Goal: Information Seeking & Learning: Find specific fact

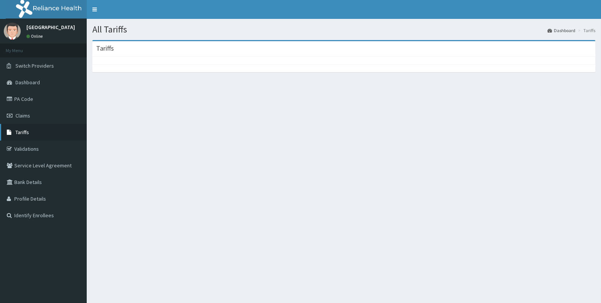
click at [26, 133] on span "Tariffs" at bounding box center [22, 132] width 14 height 7
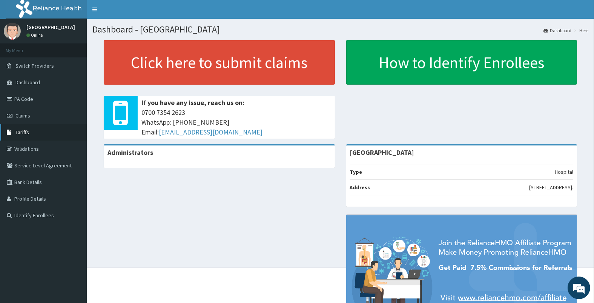
click at [25, 134] on span "Tariffs" at bounding box center [22, 132] width 14 height 7
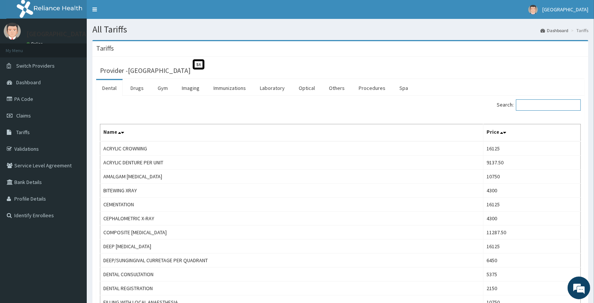
click at [531, 104] on input "Search:" at bounding box center [548, 104] width 65 height 11
click at [263, 89] on link "Laboratory" at bounding box center [272, 88] width 37 height 16
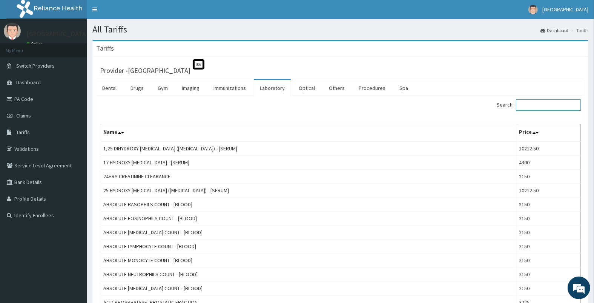
click at [523, 103] on input "Search:" at bounding box center [548, 104] width 65 height 11
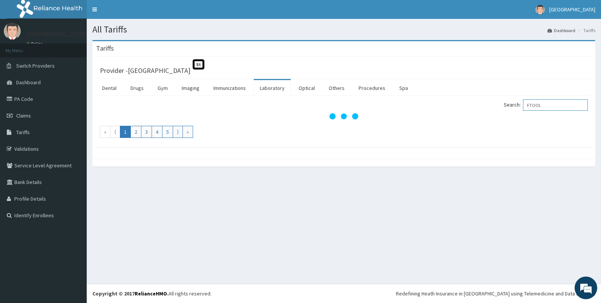
click at [533, 108] on input "FTOOL" at bounding box center [555, 104] width 65 height 11
click at [536, 106] on input "FTOOL" at bounding box center [555, 104] width 65 height 11
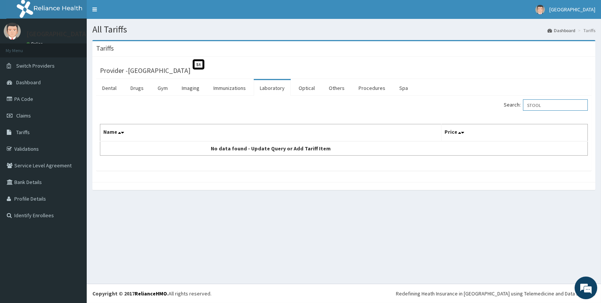
click at [560, 103] on input "STOOL" at bounding box center [555, 104] width 65 height 11
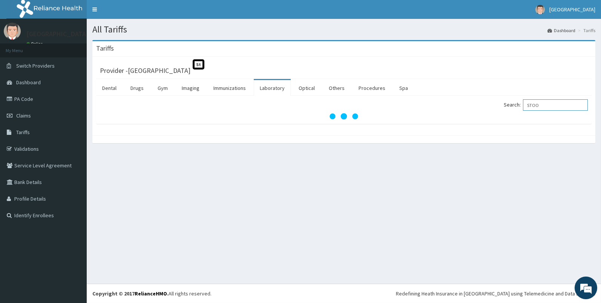
type input "STOO"
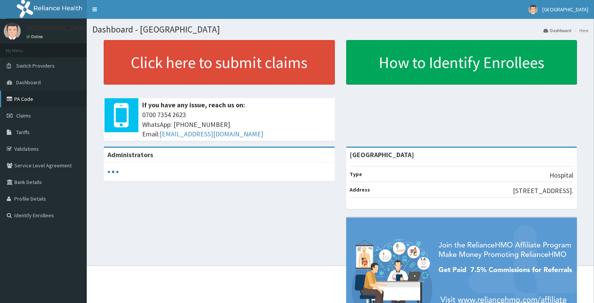
click at [28, 99] on link "PA Code" at bounding box center [43, 99] width 87 height 17
